Goal: Task Accomplishment & Management: Use online tool/utility

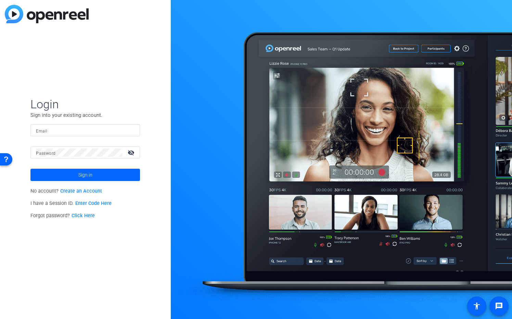
click at [107, 130] on input "Email" at bounding box center [85, 131] width 98 height 8
click at [130, 130] on img at bounding box center [128, 131] width 5 height 8
type input "[EMAIL_ADDRESS][DOMAIN_NAME]"
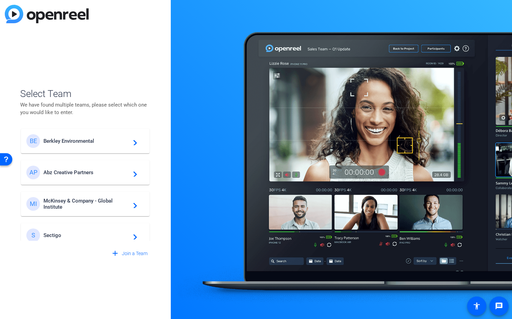
click at [71, 142] on span "Berkley Environmental" at bounding box center [85, 141] width 85 height 6
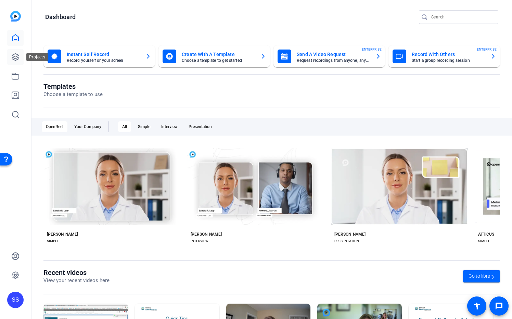
click at [16, 58] on icon at bounding box center [15, 57] width 8 height 8
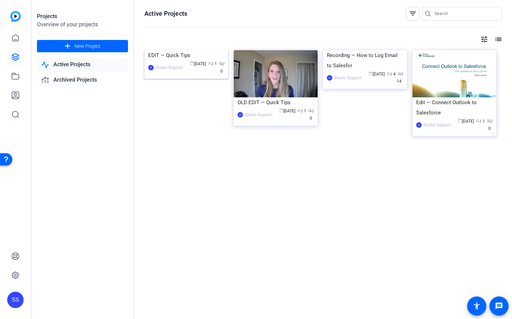
click at [201, 50] on img at bounding box center [186, 50] width 84 height 0
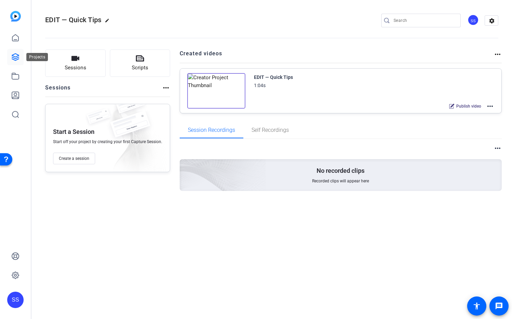
click at [18, 57] on icon at bounding box center [15, 57] width 7 height 7
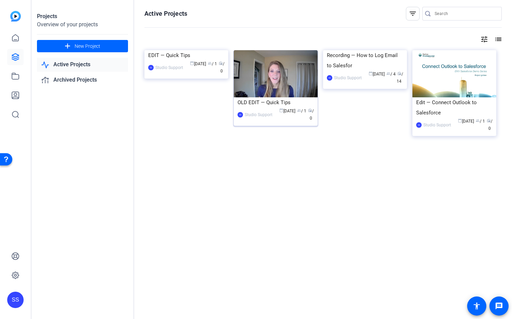
click at [301, 77] on img at bounding box center [276, 73] width 84 height 47
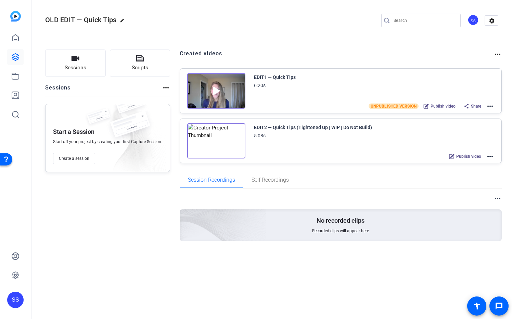
click at [492, 105] on mat-icon "more_horiz" at bounding box center [490, 106] width 8 height 8
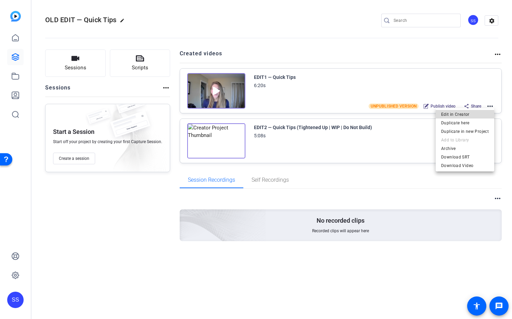
click at [482, 115] on span "Edit in Creator" at bounding box center [465, 114] width 48 height 8
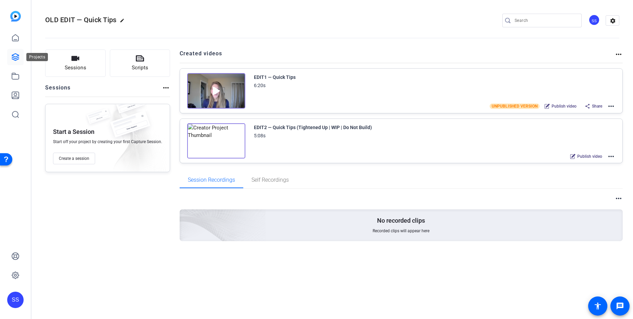
click at [15, 54] on icon at bounding box center [15, 57] width 8 height 8
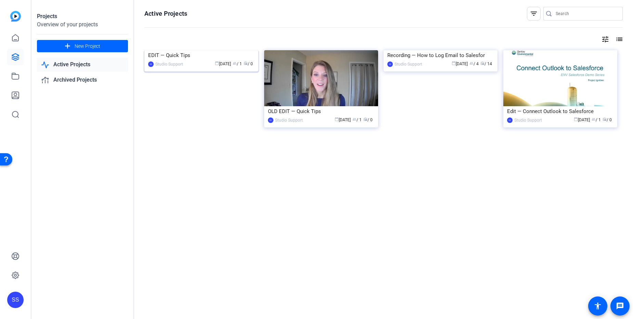
click at [196, 50] on img at bounding box center [201, 50] width 114 height 0
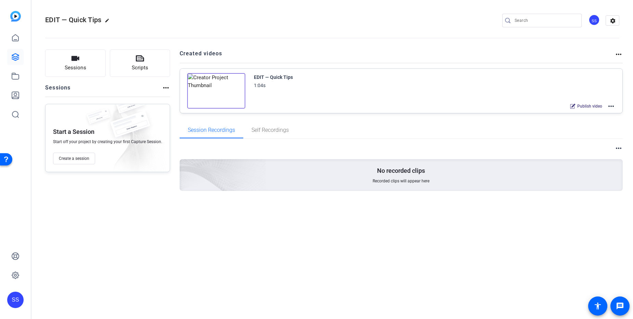
click at [511, 107] on mat-icon "more_horiz" at bounding box center [611, 106] width 8 height 8
click at [511, 116] on span "Edit in Creator" at bounding box center [586, 114] width 48 height 8
click at [17, 58] on icon at bounding box center [15, 57] width 8 height 8
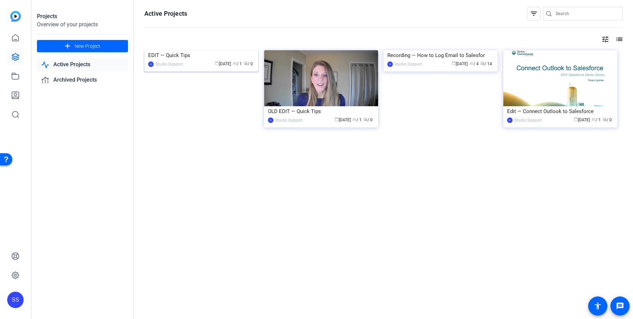
click at [196, 50] on img at bounding box center [201, 50] width 114 height 0
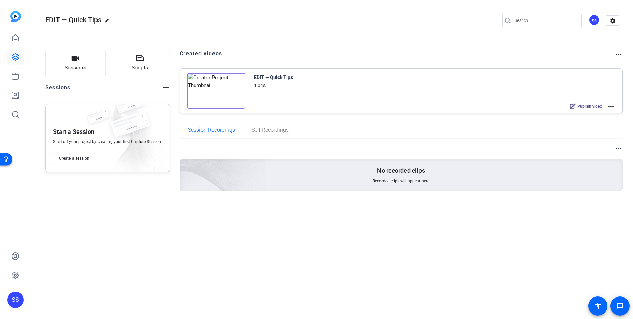
click at [610, 106] on mat-icon "more_horiz" at bounding box center [611, 106] width 8 height 8
click at [588, 115] on span "Edit in Creator" at bounding box center [586, 114] width 48 height 8
